Goal: Check status: Check status

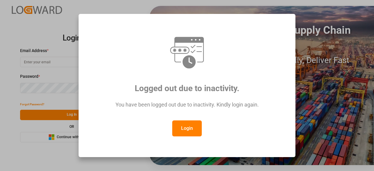
click at [177, 129] on button "Login" at bounding box center [187, 128] width 30 height 16
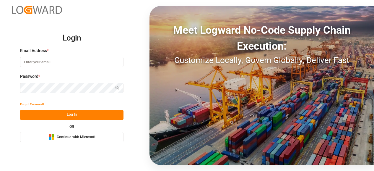
click at [58, 61] on input at bounding box center [71, 62] width 103 height 10
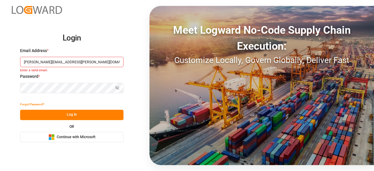
drag, startPoint x: 76, startPoint y: 60, endPoint x: 49, endPoint y: 62, distance: 26.9
click at [49, 62] on input "[PERSON_NAME][EMAIL_ADDRESS][PERSON_NAME][DOMAIN_NAME]" at bounding box center [71, 62] width 103 height 10
type input "[PERSON_NAME][EMAIL_ADDRESS][PERSON_NAME][DOMAIN_NAME]"
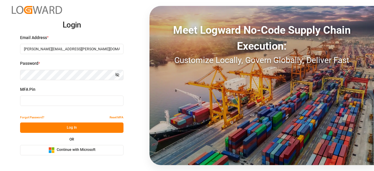
click at [35, 103] on input at bounding box center [71, 100] width 103 height 10
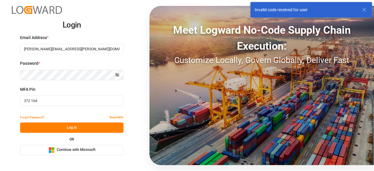
click at [30, 102] on input "372 164" at bounding box center [71, 100] width 103 height 10
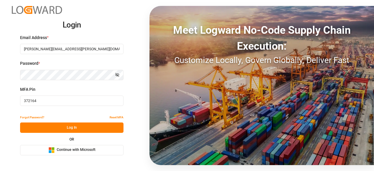
type input "372164"
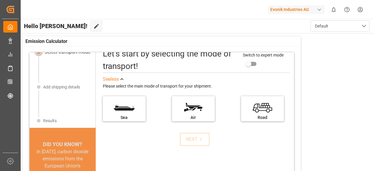
scroll to position [12, 0]
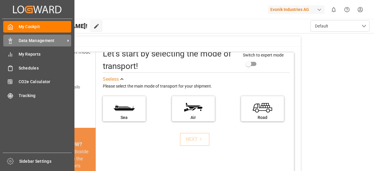
click at [12, 38] on icon at bounding box center [10, 41] width 6 height 6
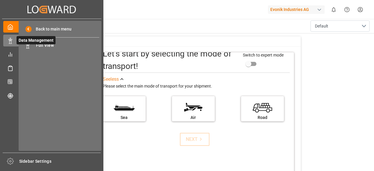
click at [7, 39] on div at bounding box center [8, 40] width 10 height 6
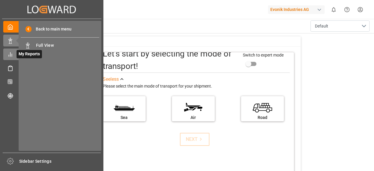
click at [8, 52] on icon at bounding box center [10, 54] width 6 height 6
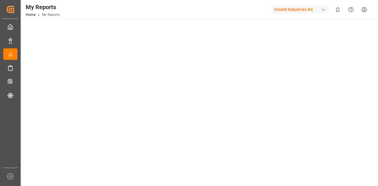
scroll to position [96, 0]
